Goal: Information Seeking & Learning: Check status

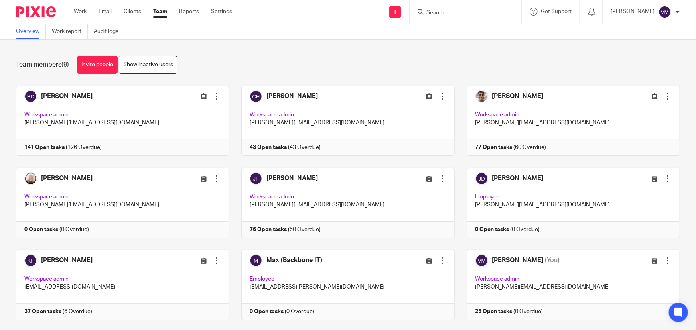
click at [446, 12] on input "Search" at bounding box center [462, 13] width 72 height 7
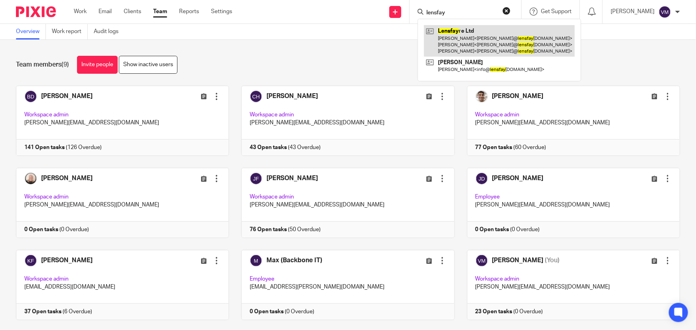
type input "lensfay"
click at [499, 41] on link at bounding box center [499, 41] width 151 height 32
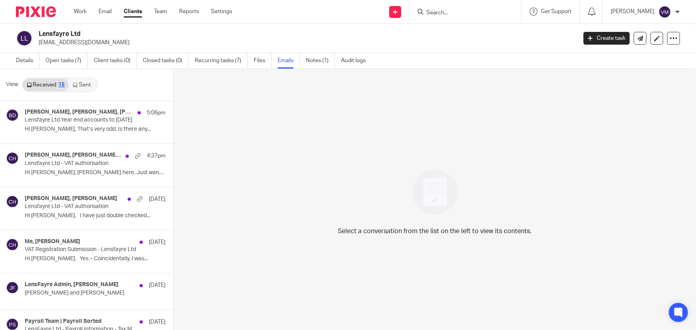
click at [84, 80] on link "Sent" at bounding box center [83, 85] width 28 height 13
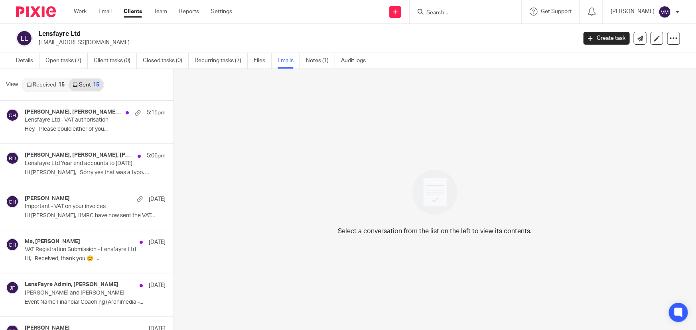
scroll to position [1, 0]
click at [46, 81] on link "Received 15" at bounding box center [46, 84] width 46 height 13
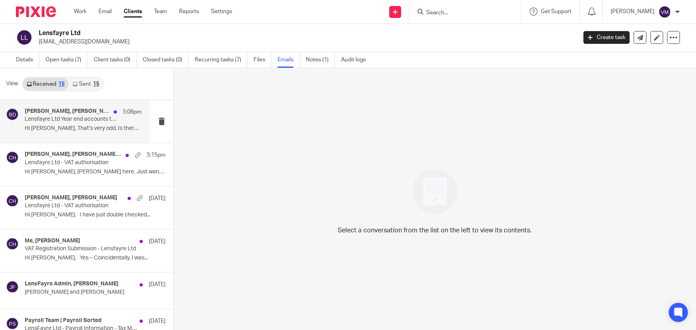
click at [53, 114] on h4 "[PERSON_NAME], [PERSON_NAME], [PERSON_NAME]" at bounding box center [67, 111] width 85 height 7
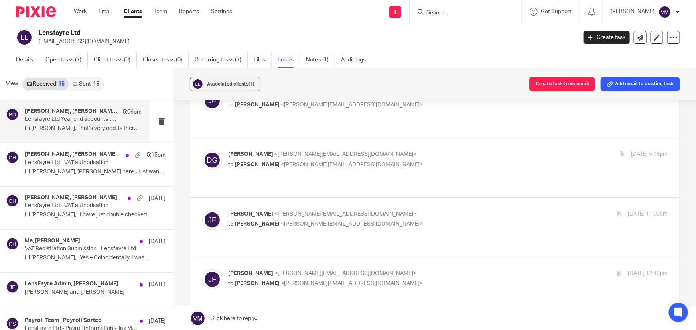
scroll to position [1776, 0]
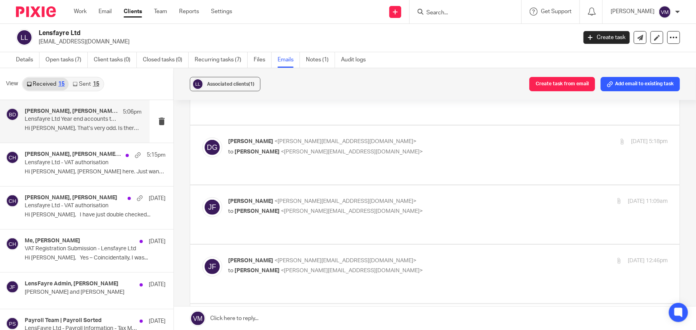
scroll to position [1813, 0]
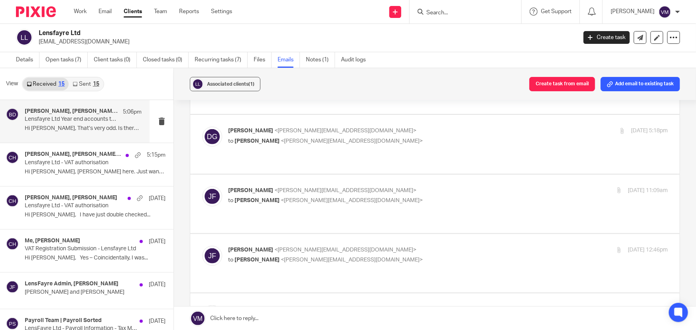
checkbox input "false"
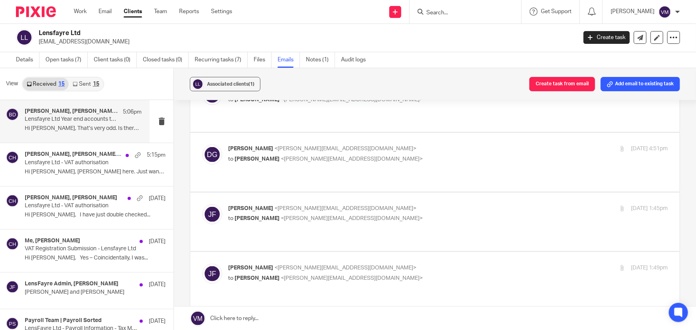
scroll to position [2030, 0]
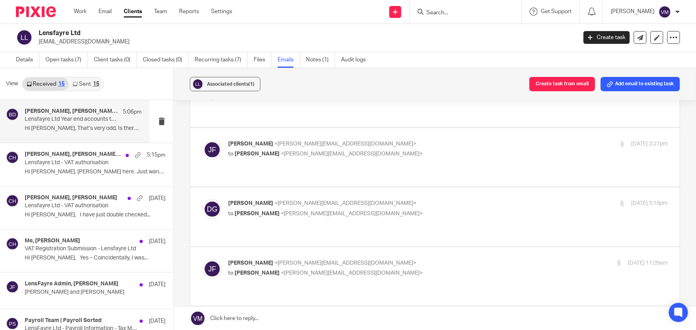
checkbox input "false"
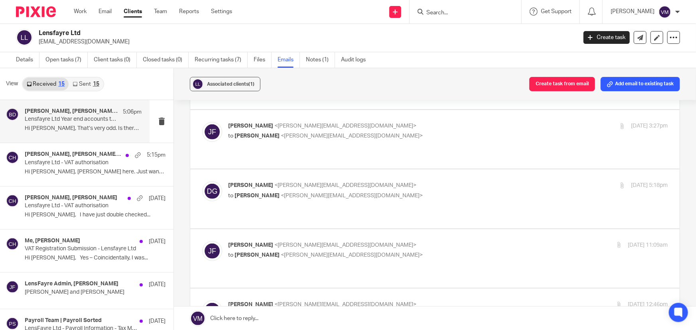
scroll to position [1767, 0]
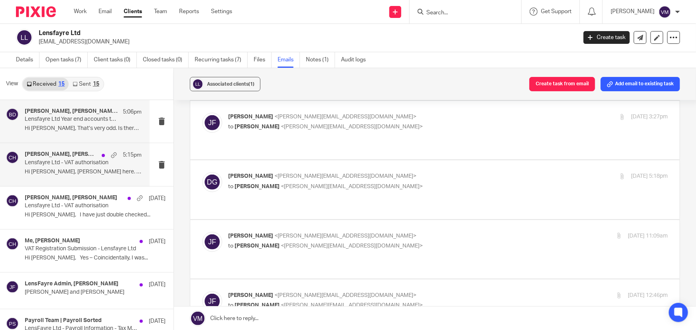
click at [62, 161] on p "Lensfayre Ltd - VAT authorisation" at bounding box center [72, 163] width 94 height 7
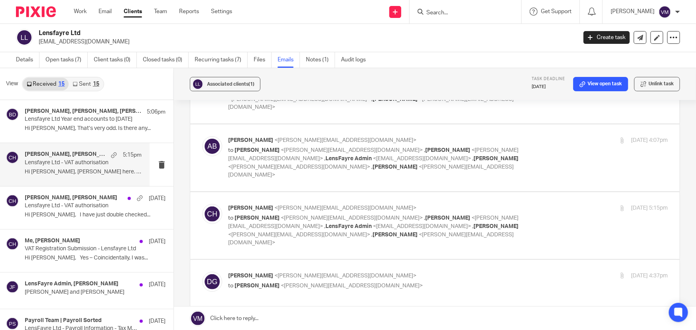
scroll to position [72, 0]
click at [547, 206] on div "[DATE] 5:15pm" at bounding box center [594, 210] width 146 height 8
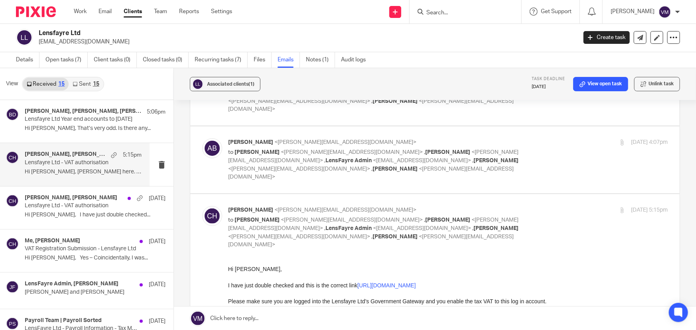
scroll to position [0, 0]
click at [547, 206] on div "[DATE] 5:15pm" at bounding box center [594, 210] width 146 height 8
checkbox input "false"
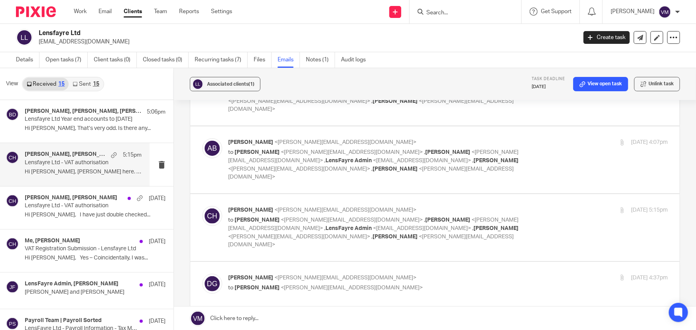
scroll to position [108, 0]
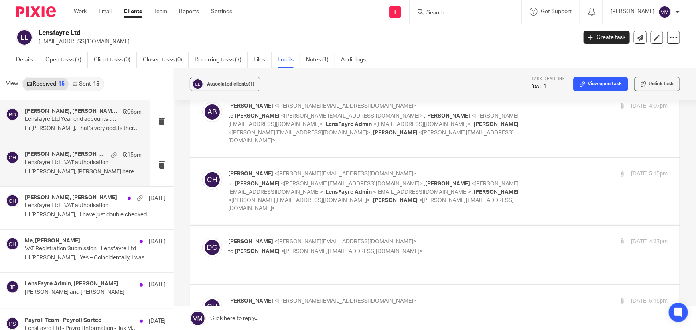
click at [60, 122] on p "Lensfayre Ltd Year end accounts to [DATE]" at bounding box center [72, 119] width 94 height 7
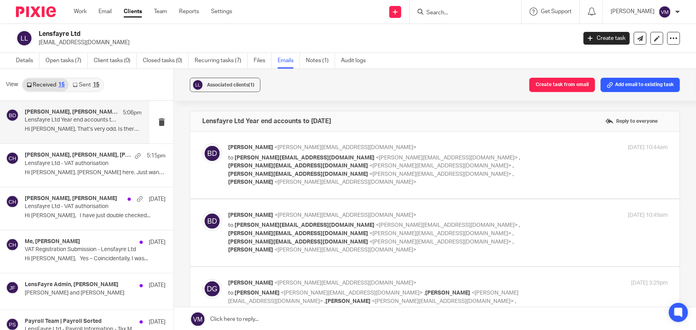
scroll to position [0, 0]
click at [79, 85] on link "Sent 15" at bounding box center [86, 85] width 34 height 13
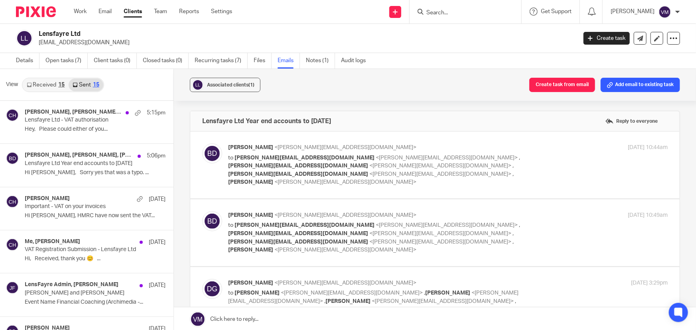
scroll to position [1, 0]
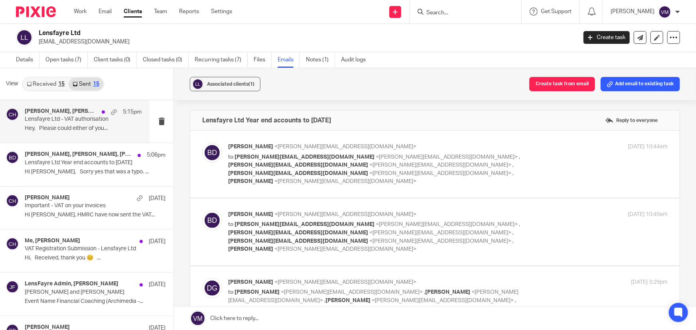
click at [59, 110] on h4 "[PERSON_NAME], [PERSON_NAME], [PERSON_NAME]" at bounding box center [61, 111] width 73 height 7
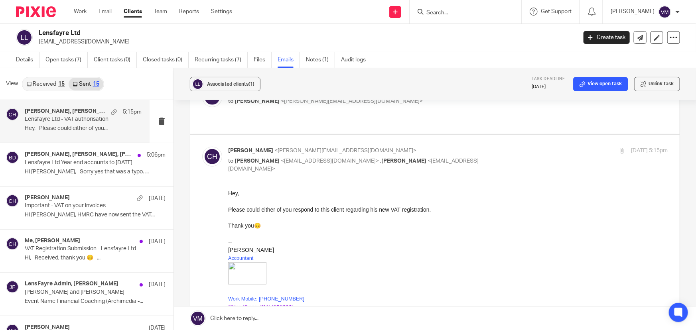
scroll to position [181, 0]
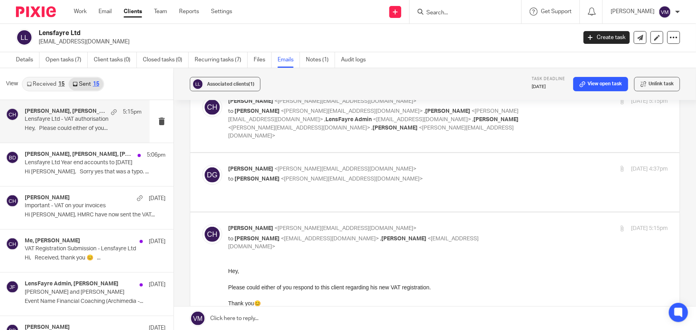
click at [468, 225] on p "[PERSON_NAME] <[PERSON_NAME][EMAIL_ADDRESS][DOMAIN_NAME]>" at bounding box center [374, 229] width 293 height 8
checkbox input "false"
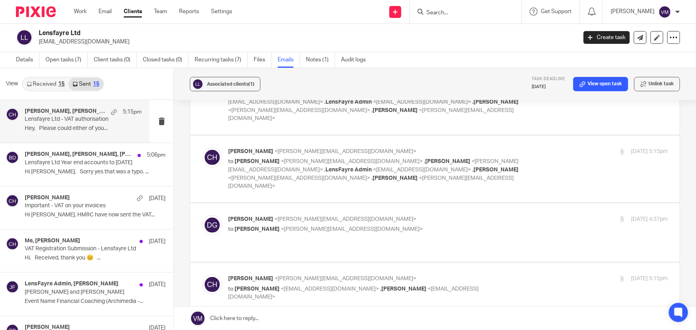
scroll to position [108, 0]
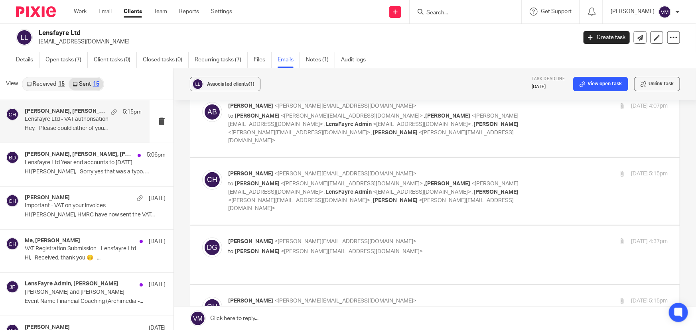
click at [457, 226] on label at bounding box center [434, 255] width 489 height 59
click at [202, 237] on input "checkbox" at bounding box center [202, 237] width 0 height 0
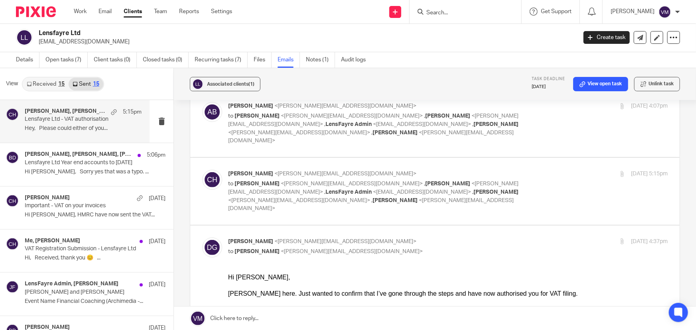
click at [202, 237] on input "checkbox" at bounding box center [202, 237] width 0 height 0
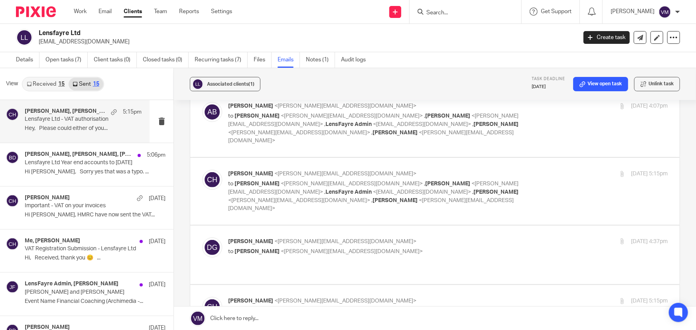
scroll to position [184, 0]
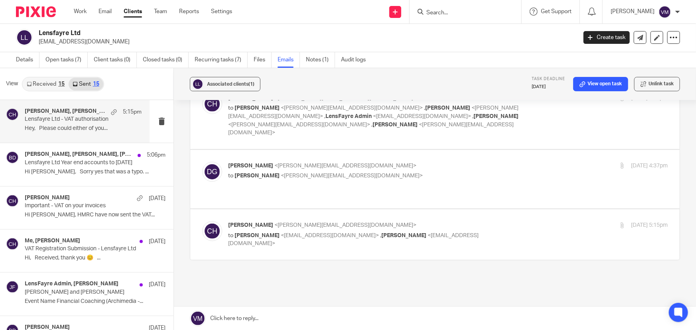
click at [386, 172] on p "to [PERSON_NAME] <[PERSON_NAME][EMAIL_ADDRESS][DOMAIN_NAME]>" at bounding box center [374, 176] width 293 height 8
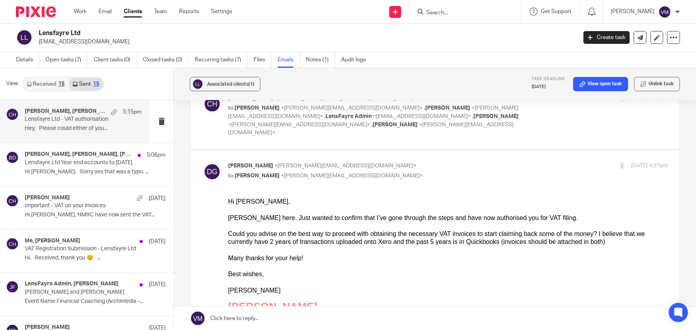
scroll to position [0, 0]
click at [396, 162] on div "[PERSON_NAME] <[PERSON_NAME][EMAIL_ADDRESS][DOMAIN_NAME]> to [PERSON_NAME] <[PE…" at bounding box center [374, 171] width 293 height 18
checkbox input "false"
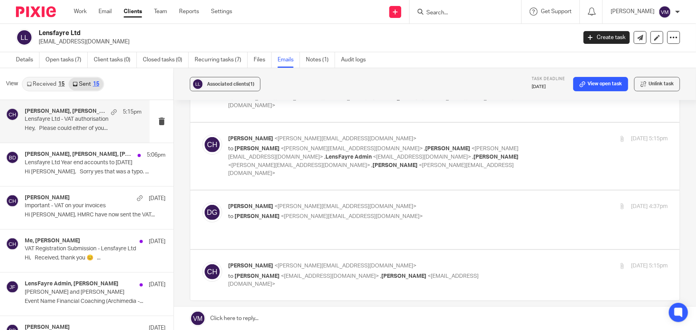
scroll to position [76, 0]
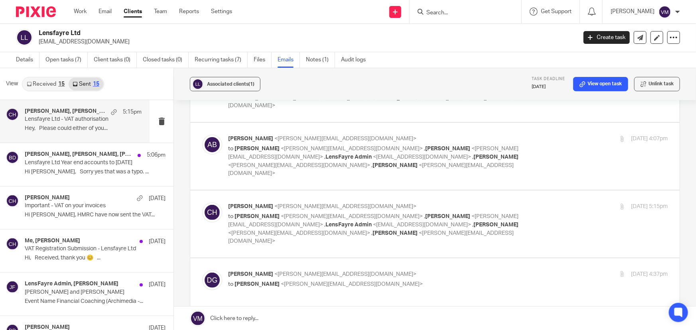
click at [530, 203] on div "[DATE] 5:15pm" at bounding box center [594, 207] width 146 height 8
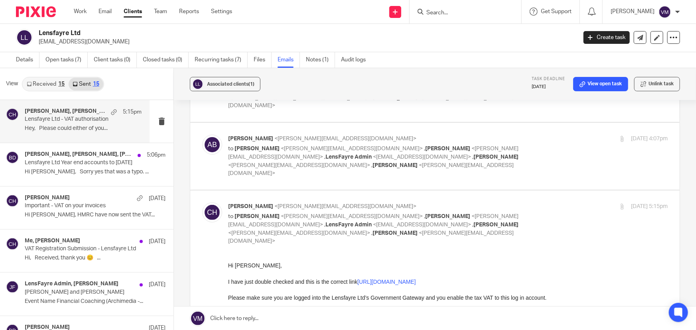
scroll to position [0, 0]
click at [530, 203] on div "[DATE] 5:15pm" at bounding box center [594, 207] width 146 height 8
checkbox input "false"
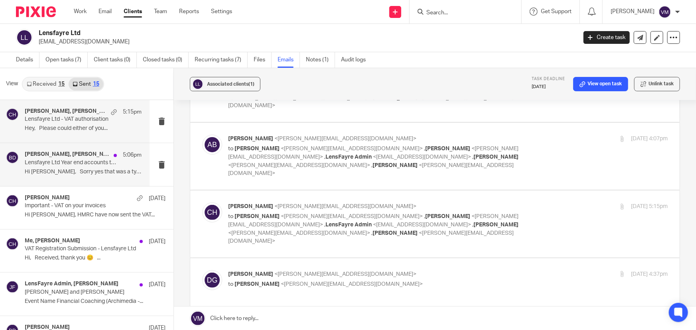
click at [26, 160] on p "Lensfayre Ltd Year end accounts to [DATE]" at bounding box center [72, 163] width 94 height 7
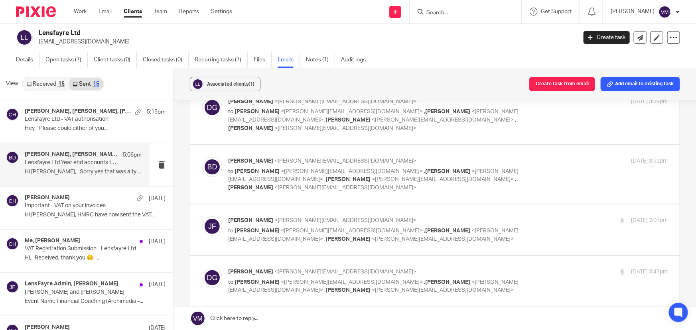
scroll to position [181, 0]
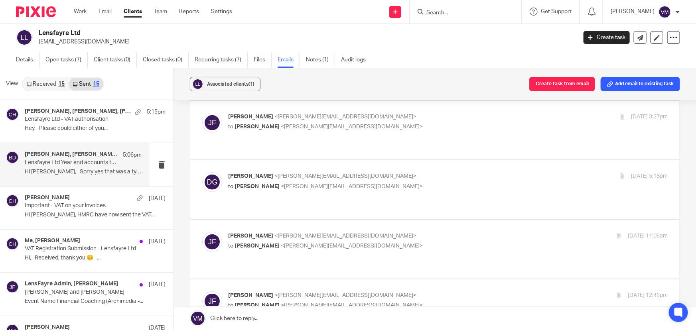
checkbox input "false"
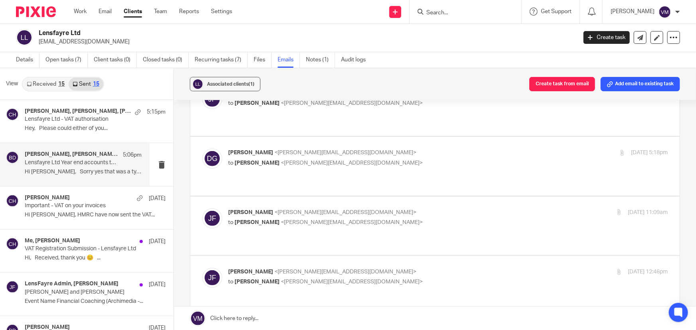
scroll to position [1804, 0]
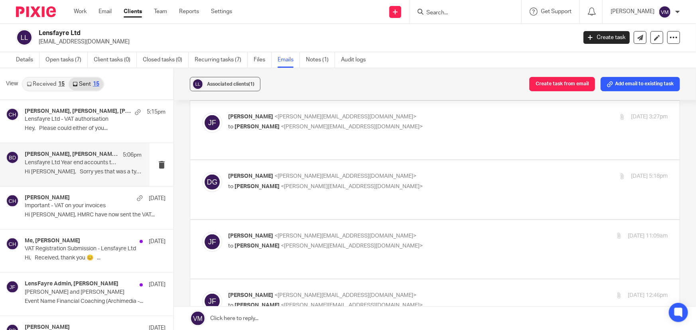
checkbox input "false"
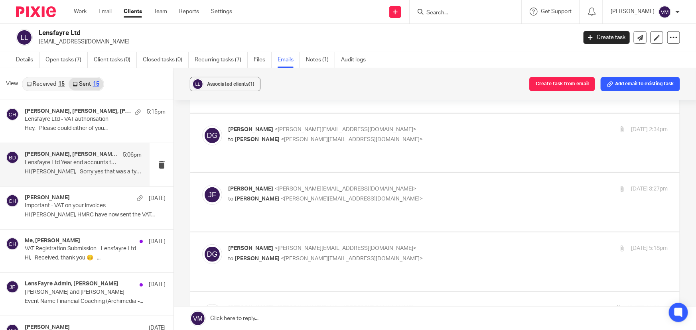
checkbox input "false"
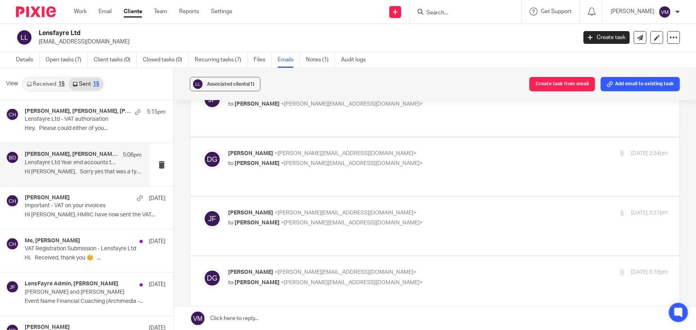
scroll to position [1659, 0]
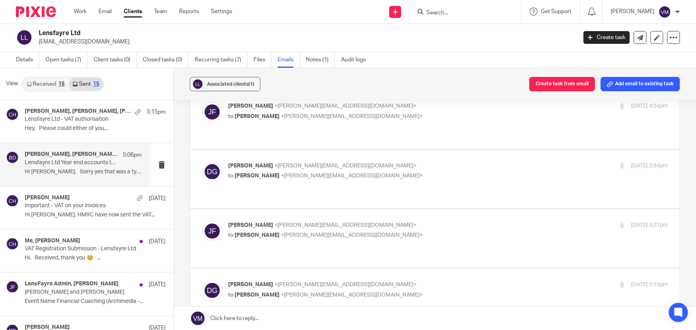
checkbox input "false"
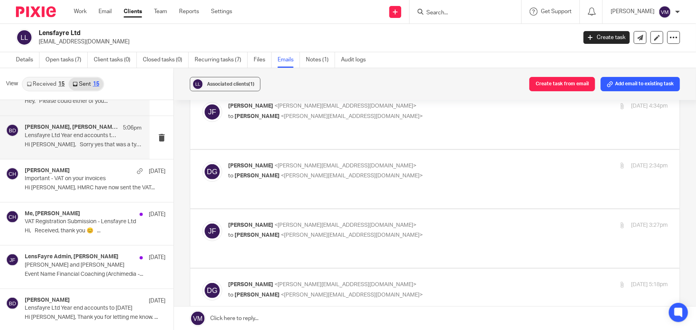
scroll to position [0, 0]
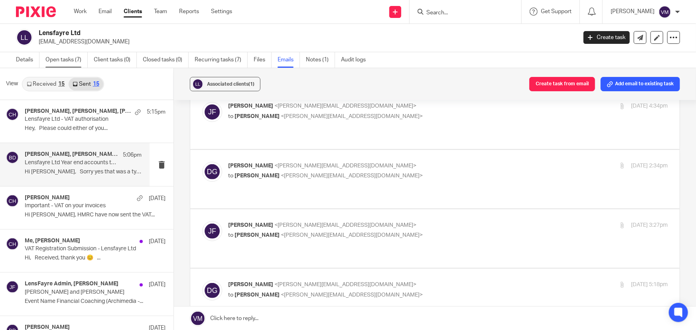
click at [53, 60] on link "Open tasks (7)" at bounding box center [66, 60] width 42 height 16
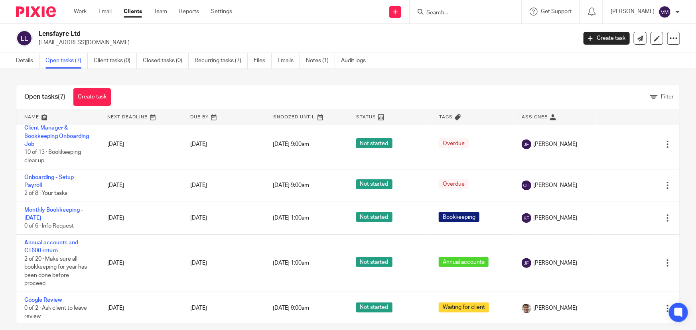
scroll to position [10, 0]
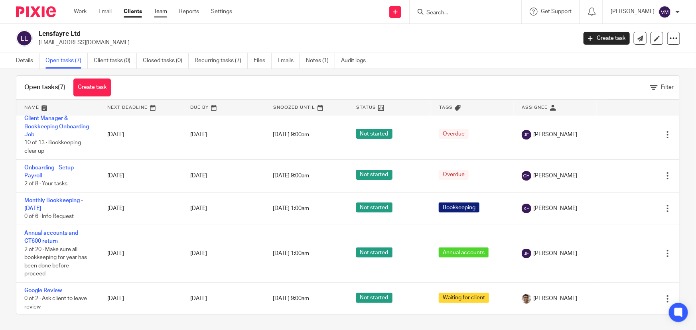
click at [162, 13] on link "Team" at bounding box center [160, 12] width 13 height 8
